Goal: Task Accomplishment & Management: Manage account settings

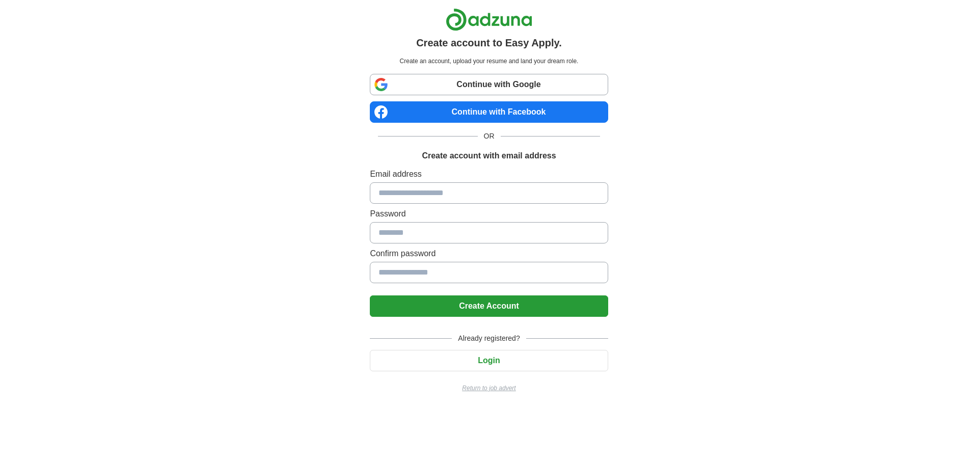
click at [478, 193] on input at bounding box center [489, 192] width 238 height 21
click at [464, 86] on link "Continue with Google" at bounding box center [489, 84] width 238 height 21
click at [431, 112] on link "Continue with Facebook" at bounding box center [489, 111] width 238 height 21
click at [540, 84] on link "Continue with Google" at bounding box center [489, 84] width 238 height 21
